Goal: Transaction & Acquisition: Subscribe to service/newsletter

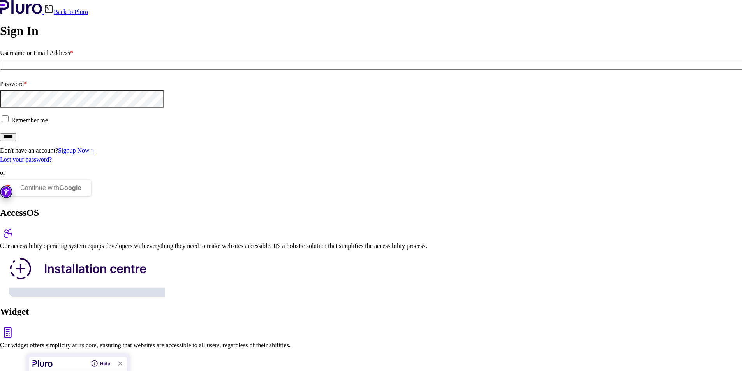
click at [104, 70] on input "Username or Email Address *" at bounding box center [371, 66] width 742 height 8
type input "**********"
click at [16, 141] on input "*****" at bounding box center [8, 137] width 16 height 8
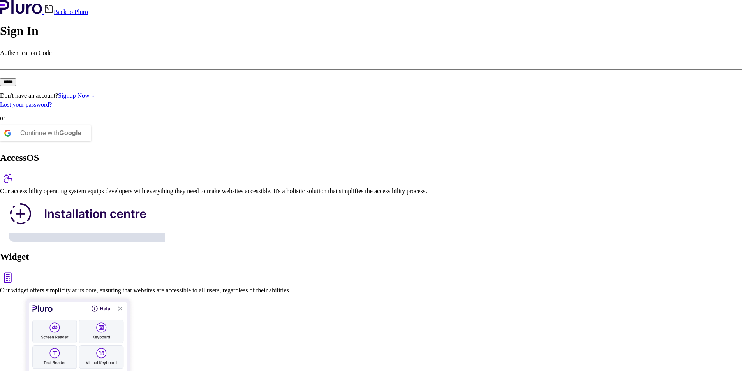
click at [108, 70] on input "Authentication Code" at bounding box center [371, 66] width 742 height 8
click at [137, 70] on input "Authentication Code" at bounding box center [371, 66] width 742 height 8
type input "******"
click at [16, 86] on input "*****" at bounding box center [8, 82] width 16 height 8
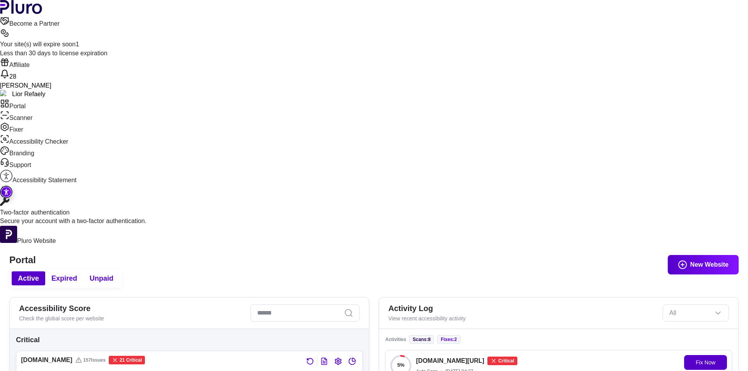
click at [77, 274] on span "Expired" at bounding box center [64, 278] width 26 height 9
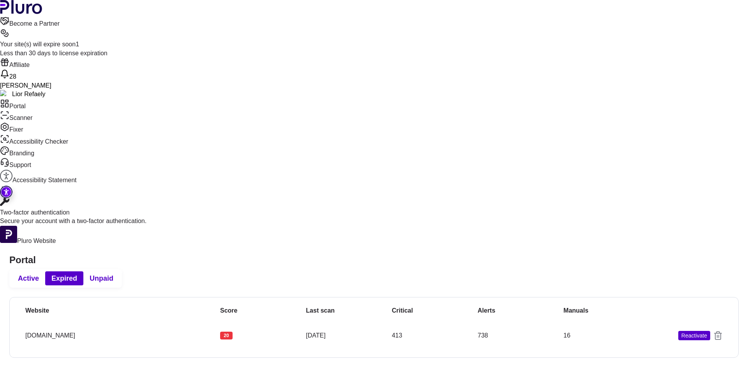
click at [113, 274] on span "Unpaid" at bounding box center [102, 278] width 24 height 9
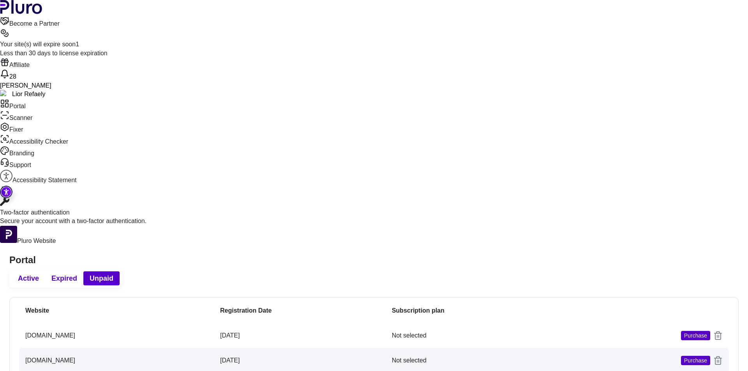
click at [39, 274] on span "Active" at bounding box center [28, 278] width 21 height 9
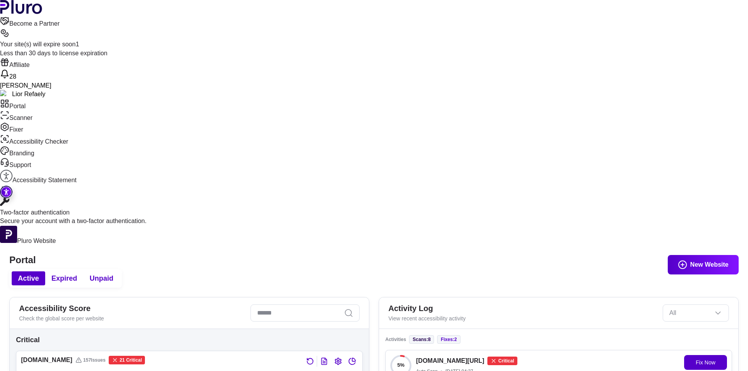
click at [559, 40] on div "Your site(s) will expire soon 1" at bounding box center [374, 44] width 748 height 9
click at [9, 28] on icon at bounding box center [4, 32] width 9 height 9
click at [550, 49] on div "Less than 30 days to license expiration" at bounding box center [374, 53] width 748 height 9
click at [577, 40] on div "Your site(s) will expire soon 1" at bounding box center [374, 44] width 748 height 9
click at [79, 41] on span "1" at bounding box center [78, 44] width 4 height 7
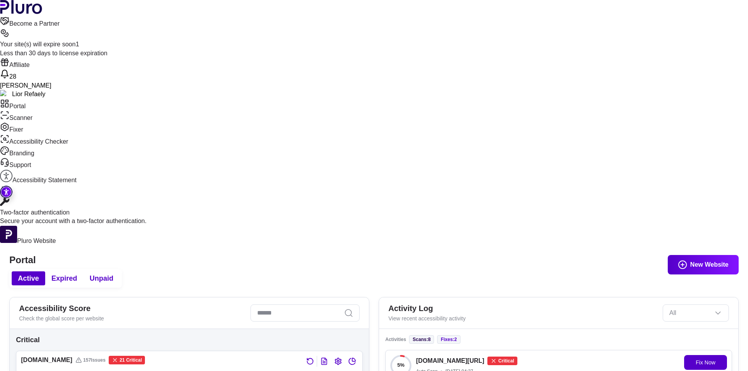
click at [113, 274] on span "Unpaid" at bounding box center [102, 278] width 24 height 9
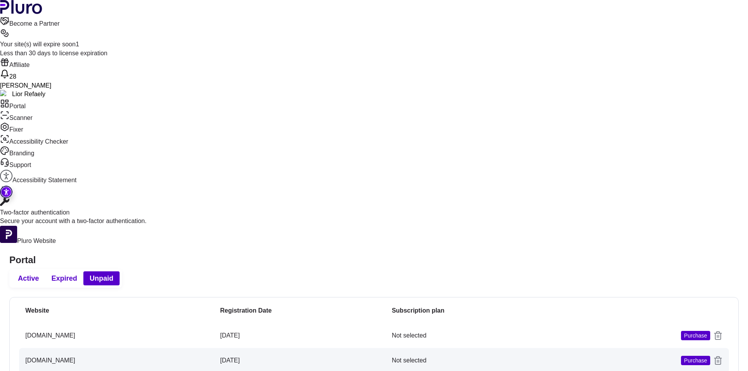
click at [77, 274] on span "Expired" at bounding box center [64, 278] width 26 height 9
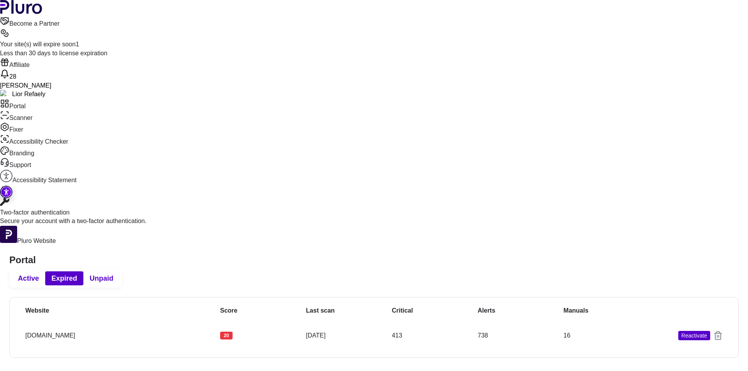
click at [39, 274] on span "Active" at bounding box center [28, 278] width 21 height 9
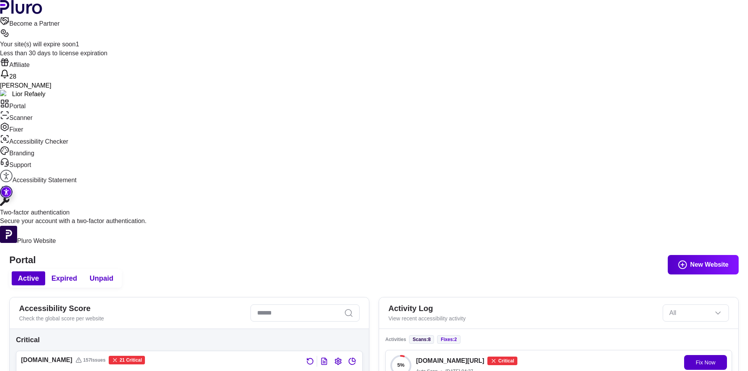
scroll to position [78, 0]
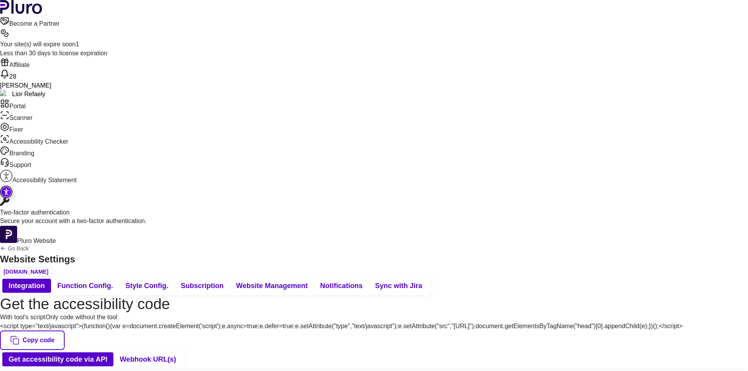
click at [224, 281] on span "Subscription" at bounding box center [202, 285] width 43 height 9
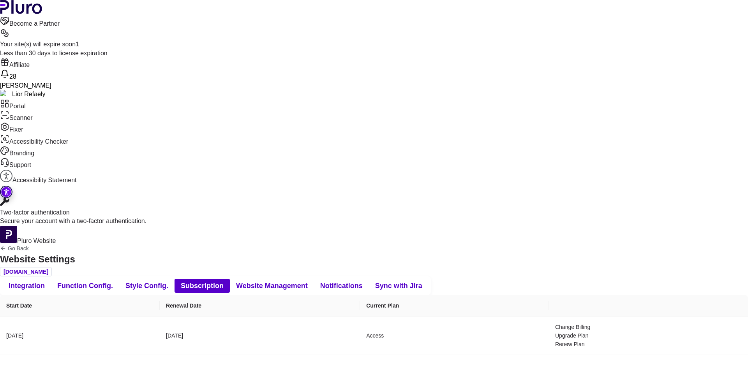
click at [623, 58] on link "Affiliate" at bounding box center [374, 64] width 748 height 12
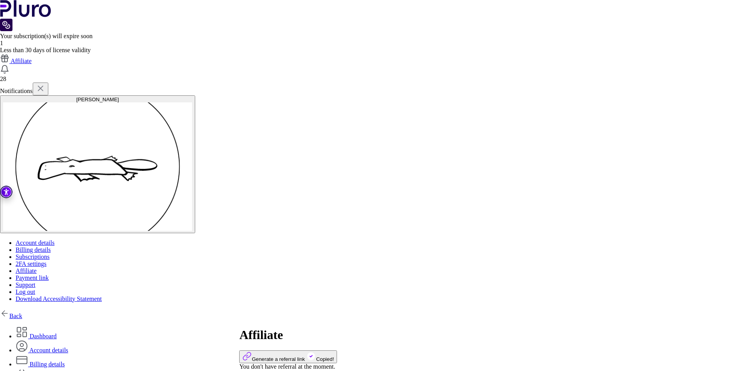
click at [9, 309] on img at bounding box center [4, 313] width 9 height 9
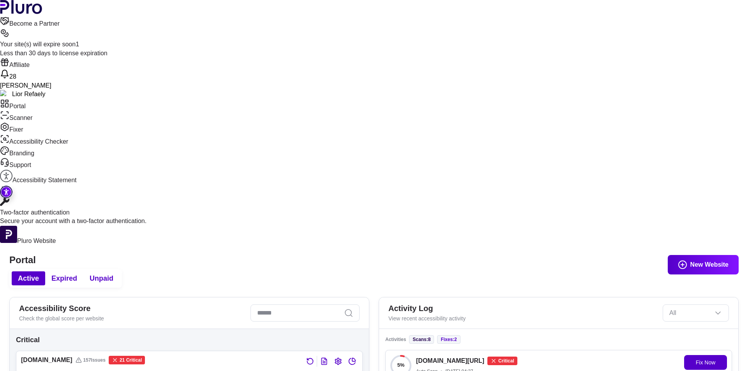
scroll to position [156, 0]
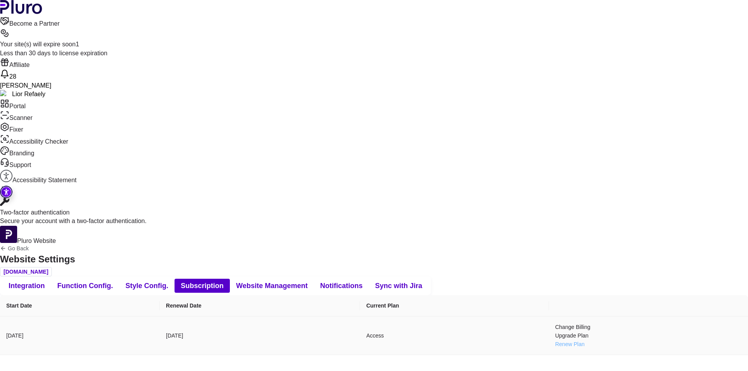
click at [616, 340] on link "Renew Plan" at bounding box center [648, 344] width 187 height 9
click at [555, 323] on link "Change Billing" at bounding box center [648, 327] width 187 height 9
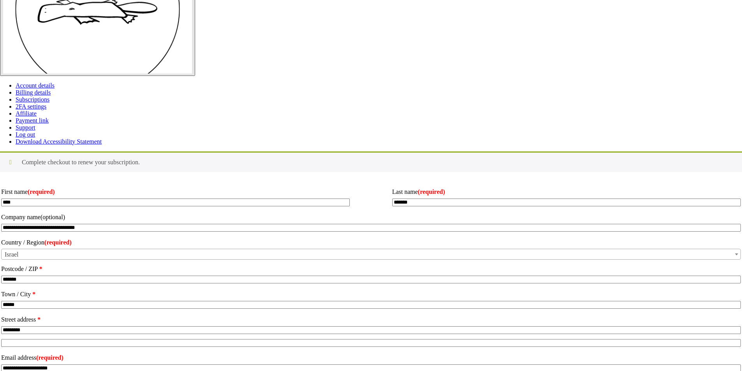
type input "**********"
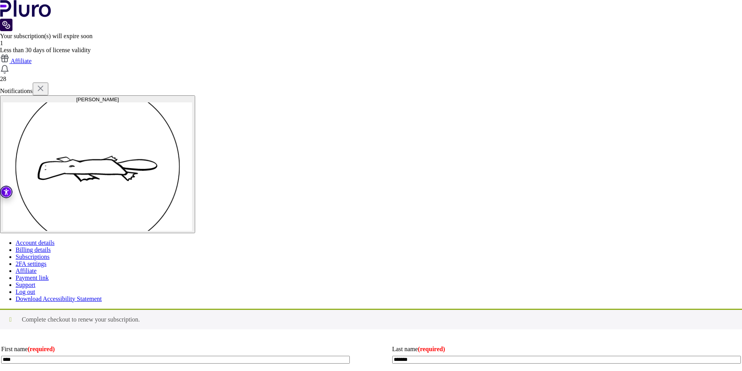
click at [575, 40] on div "1" at bounding box center [371, 43] width 742 height 7
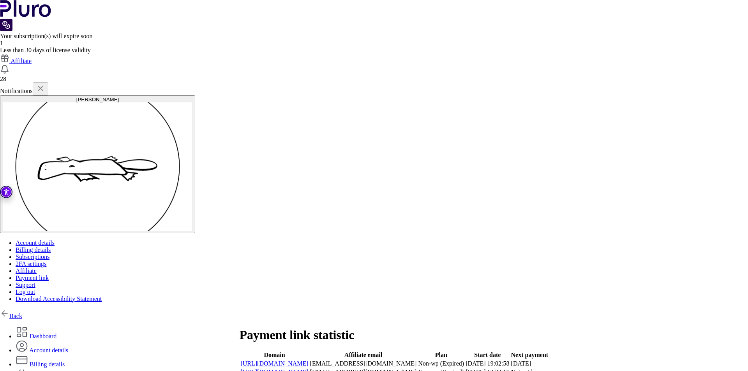
click at [56, 333] on link "Dashboard" at bounding box center [36, 336] width 41 height 7
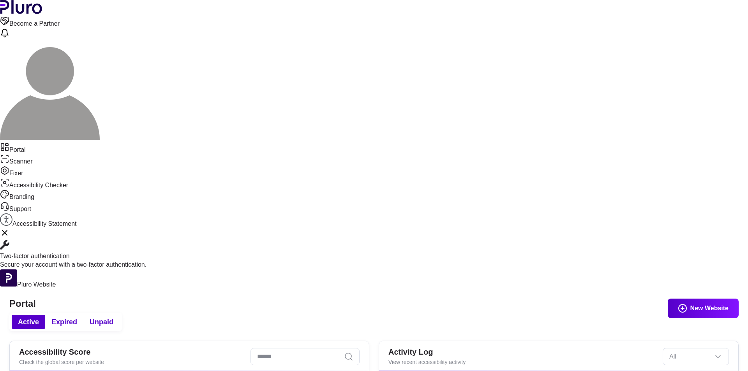
click at [77, 317] on span "Expired" at bounding box center [64, 321] width 26 height 9
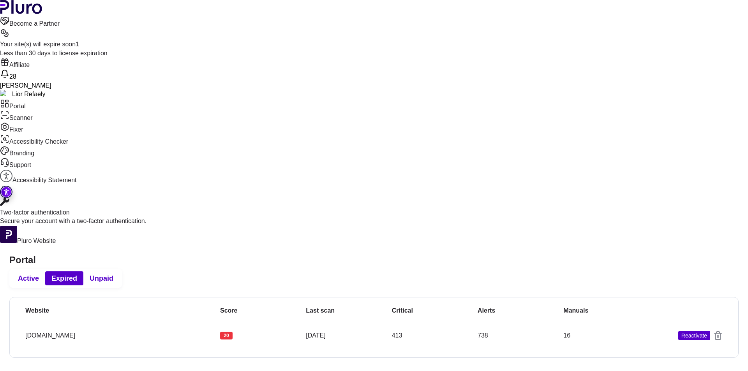
click at [113, 274] on span "Unpaid" at bounding box center [102, 278] width 24 height 9
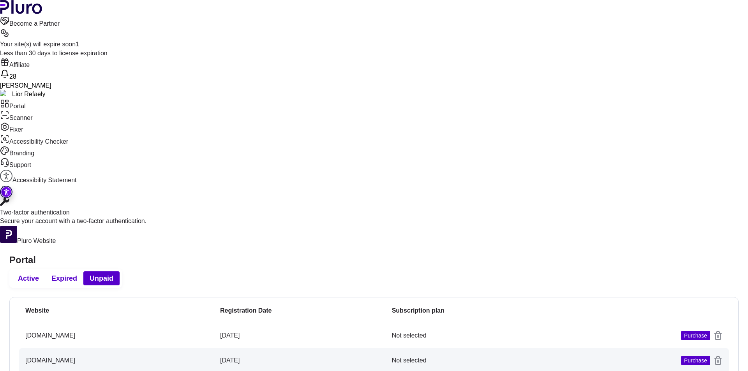
click at [9, 28] on icon at bounding box center [4, 32] width 9 height 9
click at [511, 49] on div "Less than 30 days to license expiration" at bounding box center [374, 53] width 748 height 9
click at [9, 69] on icon "Open notifications, you have 28 new notifications" at bounding box center [4, 73] width 9 height 9
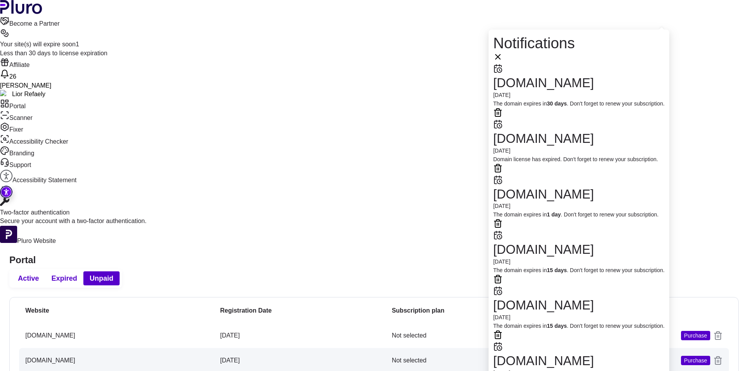
click at [574, 99] on div "The domain expires in 30 days . Don't forget to renew your subscription." at bounding box center [578, 103] width 171 height 9
click at [500, 55] on icon "Close notification popover" at bounding box center [497, 57] width 5 height 5
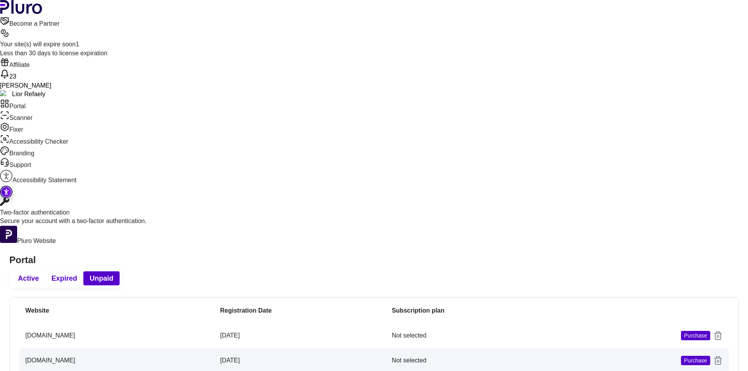
click at [51, 82] on span "[PERSON_NAME]" at bounding box center [25, 85] width 51 height 7
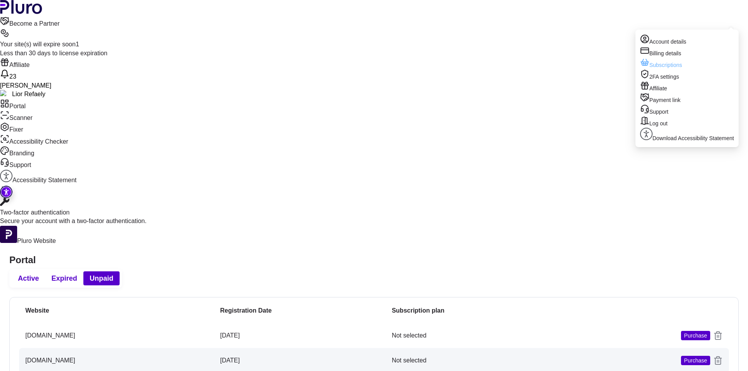
click at [658, 69] on link "Subscriptions" at bounding box center [687, 64] width 94 height 12
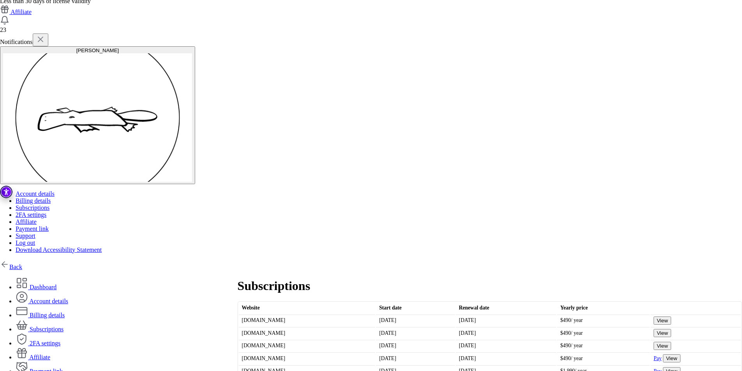
scroll to position [74, 0]
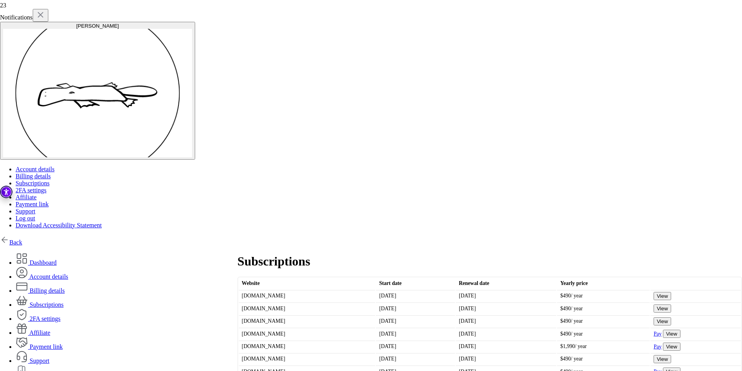
click at [663, 368] on button "View" at bounding box center [672, 372] width 18 height 8
click at [653, 369] on link "Pay" at bounding box center [657, 372] width 8 height 6
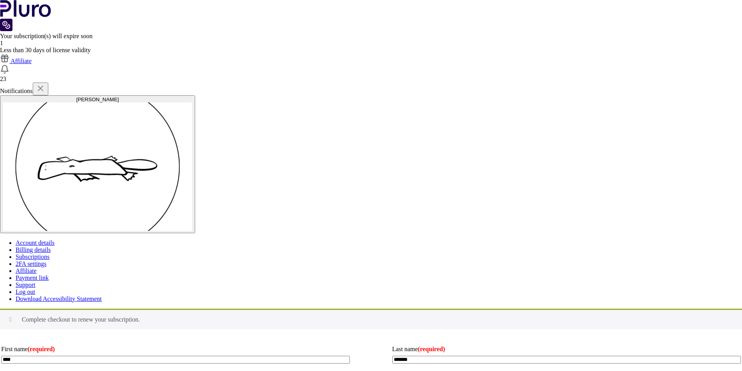
type input "**********"
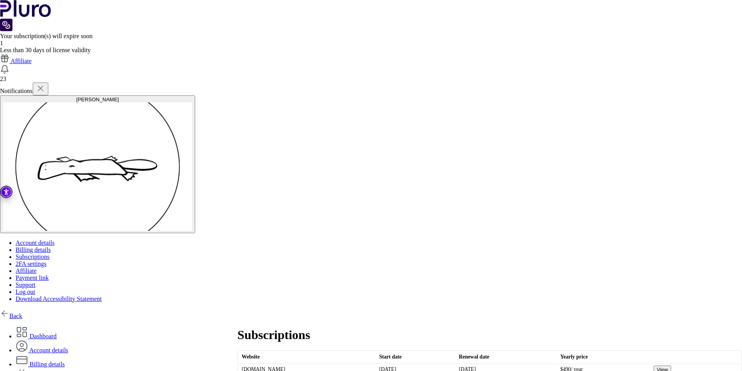
click at [56, 333] on link "Dashboard" at bounding box center [36, 336] width 41 height 7
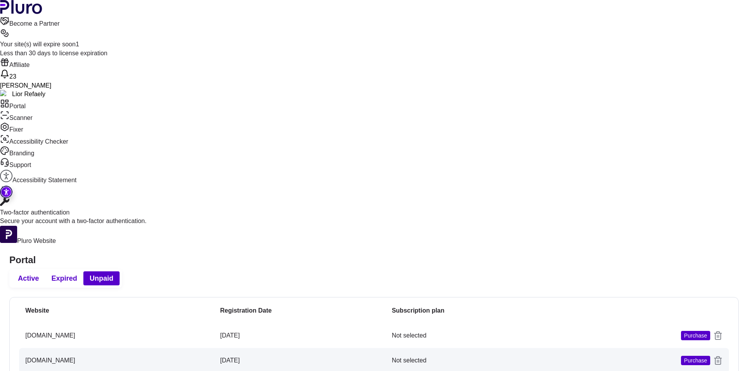
click at [39, 274] on span "Active" at bounding box center [28, 278] width 21 height 9
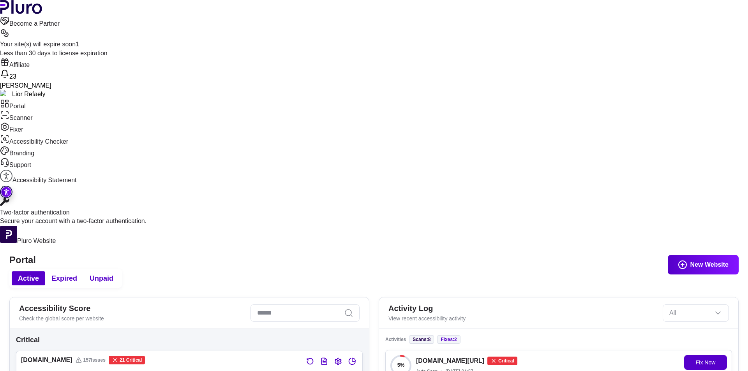
scroll to position [39, 0]
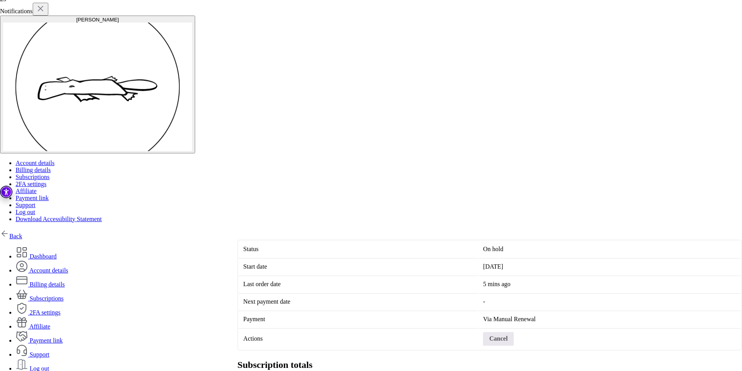
scroll to position [96, 0]
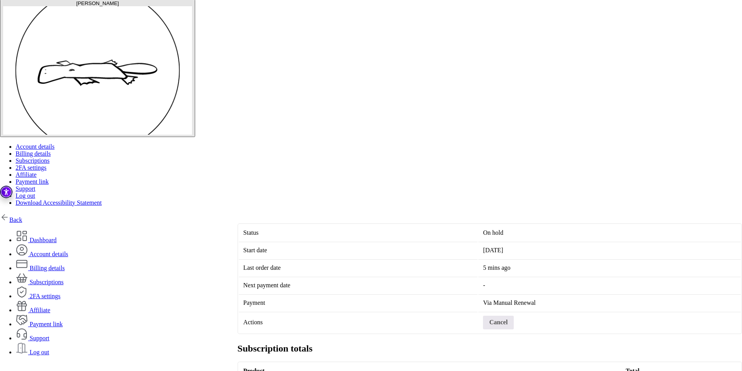
drag, startPoint x: 362, startPoint y: 340, endPoint x: 262, endPoint y: 282, distance: 115.3
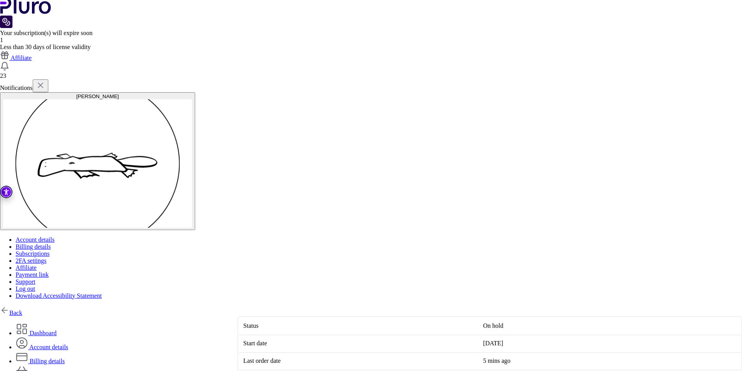
scroll to position [0, 0]
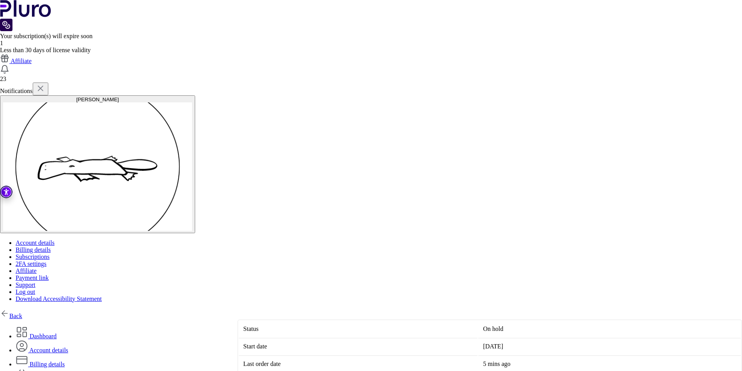
click at [65, 361] on link "Billing details" at bounding box center [40, 364] width 49 height 7
click at [68, 347] on link "Account details" at bounding box center [42, 350] width 53 height 7
click at [22, 313] on link "Back" at bounding box center [11, 316] width 22 height 7
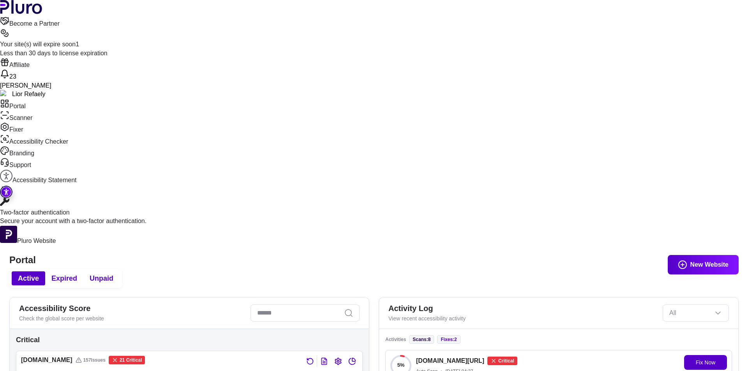
click at [51, 90] on img at bounding box center [25, 94] width 51 height 9
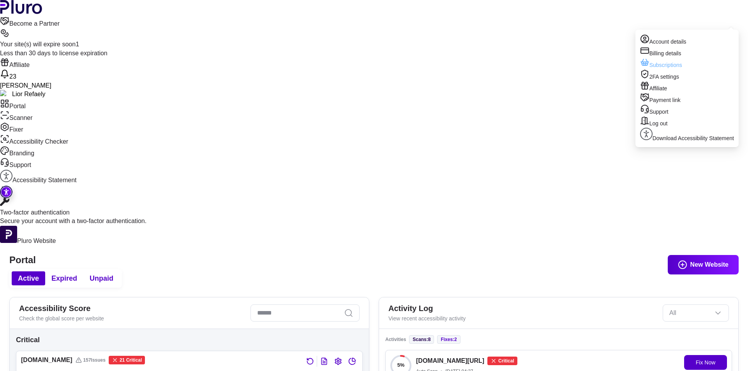
click at [659, 69] on link "Subscriptions" at bounding box center [687, 64] width 94 height 12
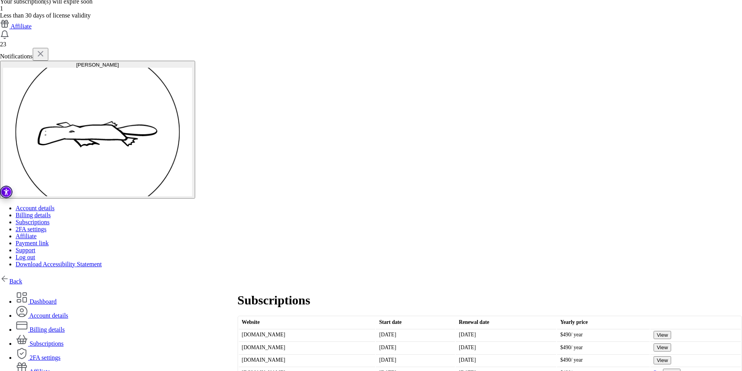
scroll to position [74, 0]
